Goal: Task Accomplishment & Management: Manage account settings

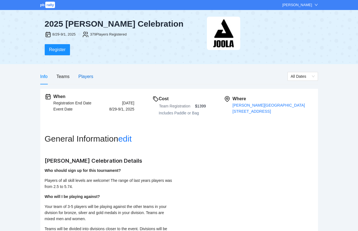
click at [88, 79] on div "Players" at bounding box center [85, 76] width 15 height 7
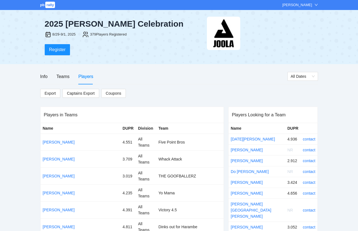
scroll to position [761, 0]
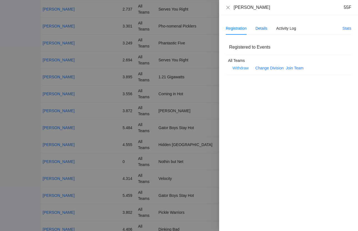
click at [261, 30] on div "Details" at bounding box center [262, 28] width 12 height 6
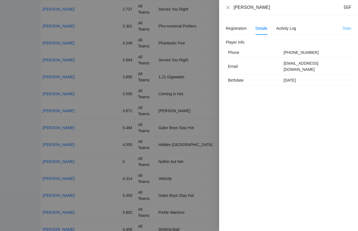
click at [344, 28] on link "Stats" at bounding box center [347, 28] width 9 height 4
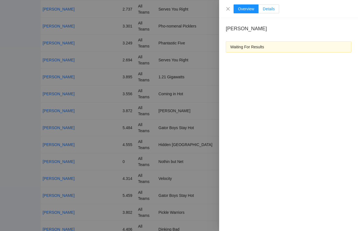
click at [268, 12] on label "Details" at bounding box center [269, 8] width 21 height 9
click at [229, 8] on icon "close" at bounding box center [228, 8] width 3 height 3
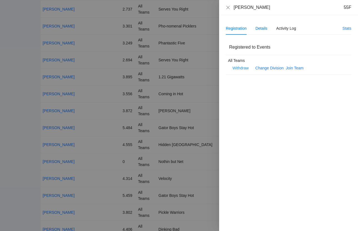
click at [258, 27] on div "Details" at bounding box center [262, 28] width 12 height 6
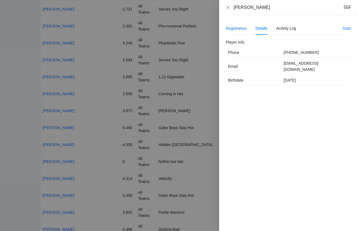
click at [239, 30] on div "Registration" at bounding box center [236, 28] width 21 height 6
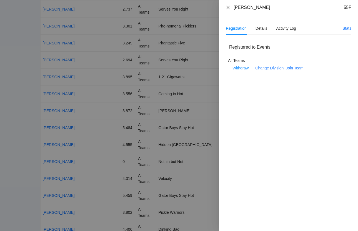
click at [227, 7] on icon "close" at bounding box center [228, 7] width 4 height 4
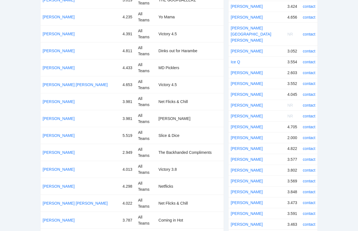
scroll to position [0, 0]
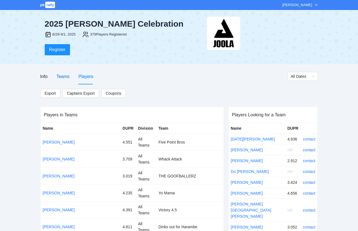
click at [65, 79] on div "Teams" at bounding box center [62, 76] width 13 height 7
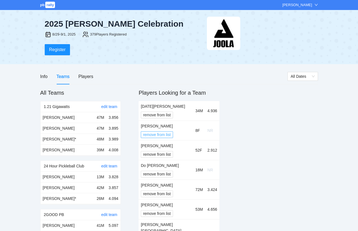
click at [165, 134] on span "remove from list" at bounding box center [157, 135] width 28 height 6
click at [166, 119] on span "OK" at bounding box center [168, 118] width 6 height 6
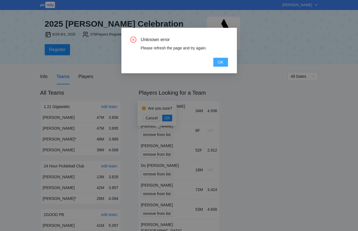
click at [225, 63] on button "OK" at bounding box center [221, 62] width 14 height 9
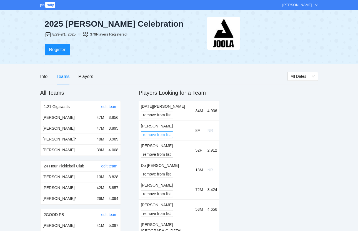
click at [155, 134] on span "remove from list" at bounding box center [157, 135] width 28 height 6
click at [168, 119] on span "OK" at bounding box center [168, 118] width 6 height 6
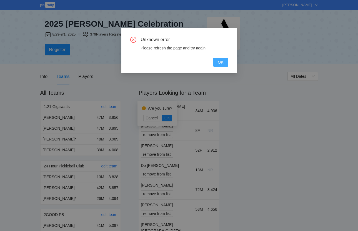
click at [223, 60] on span "OK" at bounding box center [221, 62] width 6 height 6
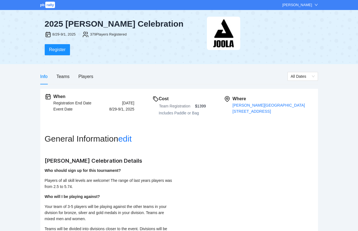
click at [72, 78] on div "Info Teams Players" at bounding box center [66, 77] width 53 height 16
click at [66, 78] on div "Teams" at bounding box center [62, 76] width 13 height 7
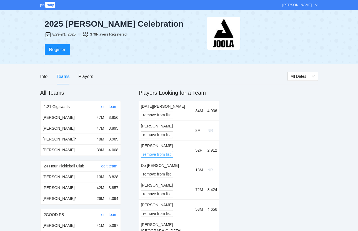
click at [161, 153] on span "remove from list" at bounding box center [157, 155] width 28 height 6
click at [166, 139] on span "OK" at bounding box center [168, 138] width 6 height 6
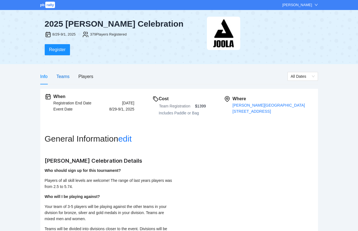
click at [60, 80] on div "Teams" at bounding box center [62, 76] width 13 height 7
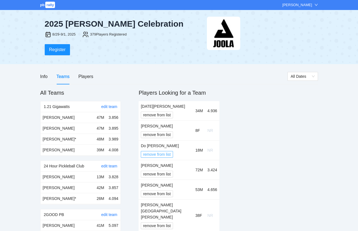
click at [154, 155] on span "remove from list" at bounding box center [157, 155] width 28 height 6
click at [167, 141] on div "Are you sure? Cancel OK" at bounding box center [157, 133] width 39 height 25
click at [167, 140] on span "OK" at bounding box center [168, 138] width 6 height 6
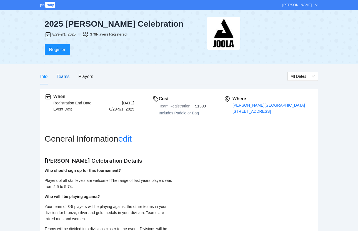
click at [69, 79] on div "Teams" at bounding box center [62, 76] width 13 height 7
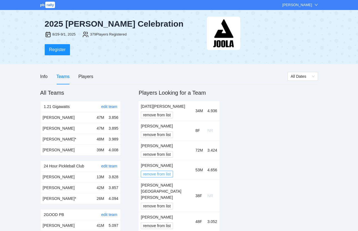
click at [159, 175] on span "remove from list" at bounding box center [157, 174] width 28 height 6
click at [167, 156] on span "OK" at bounding box center [168, 158] width 6 height 6
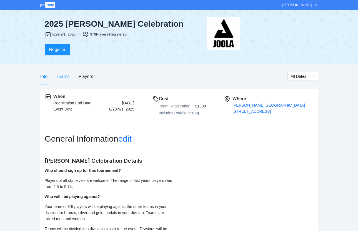
click at [68, 80] on div "Teams" at bounding box center [62, 77] width 13 height 16
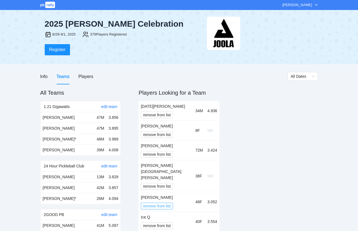
click at [168, 203] on span "remove from list" at bounding box center [157, 206] width 28 height 6
click at [183, 170] on td "[PERSON_NAME] San [PERSON_NAME] remove from list" at bounding box center [166, 176] width 54 height 32
click at [158, 183] on span "remove from list" at bounding box center [157, 186] width 28 height 6
click at [170, 155] on button "OK" at bounding box center [167, 157] width 10 height 7
